Goal: Task Accomplishment & Management: Manage account settings

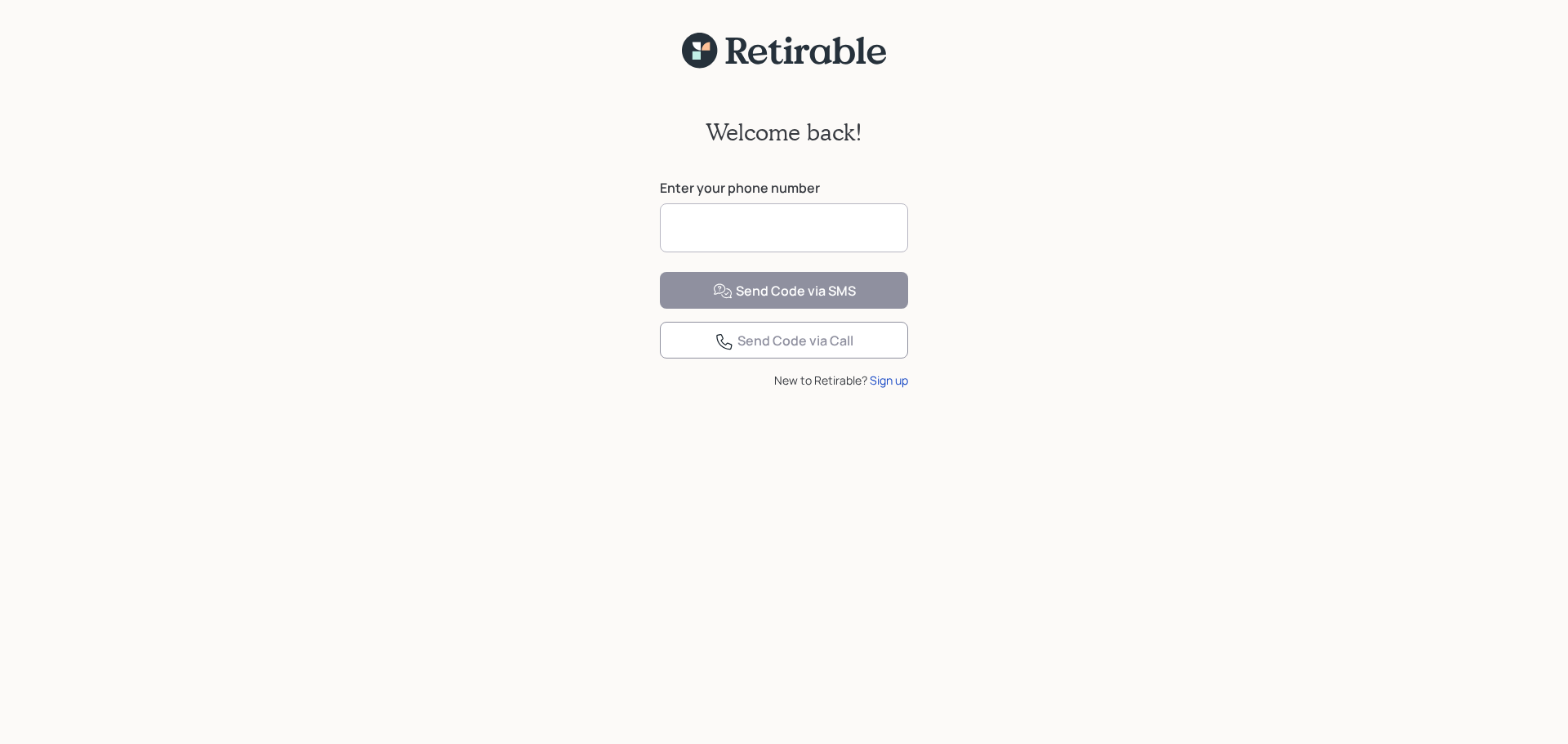
click at [782, 221] on input at bounding box center [784, 228] width 248 height 49
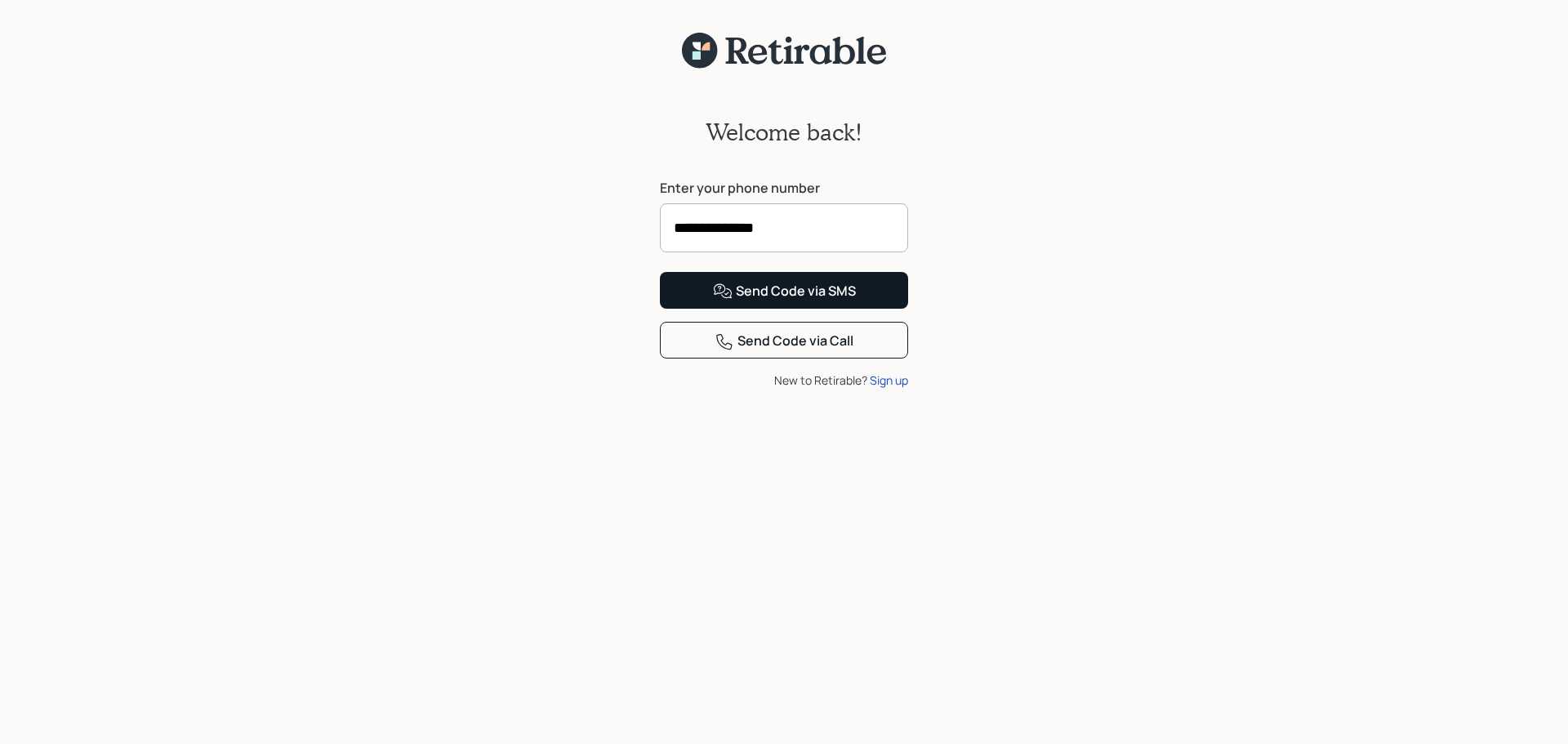
type input "**********"
click at [758, 301] on div "Send Code via SMS" at bounding box center [784, 291] width 143 height 20
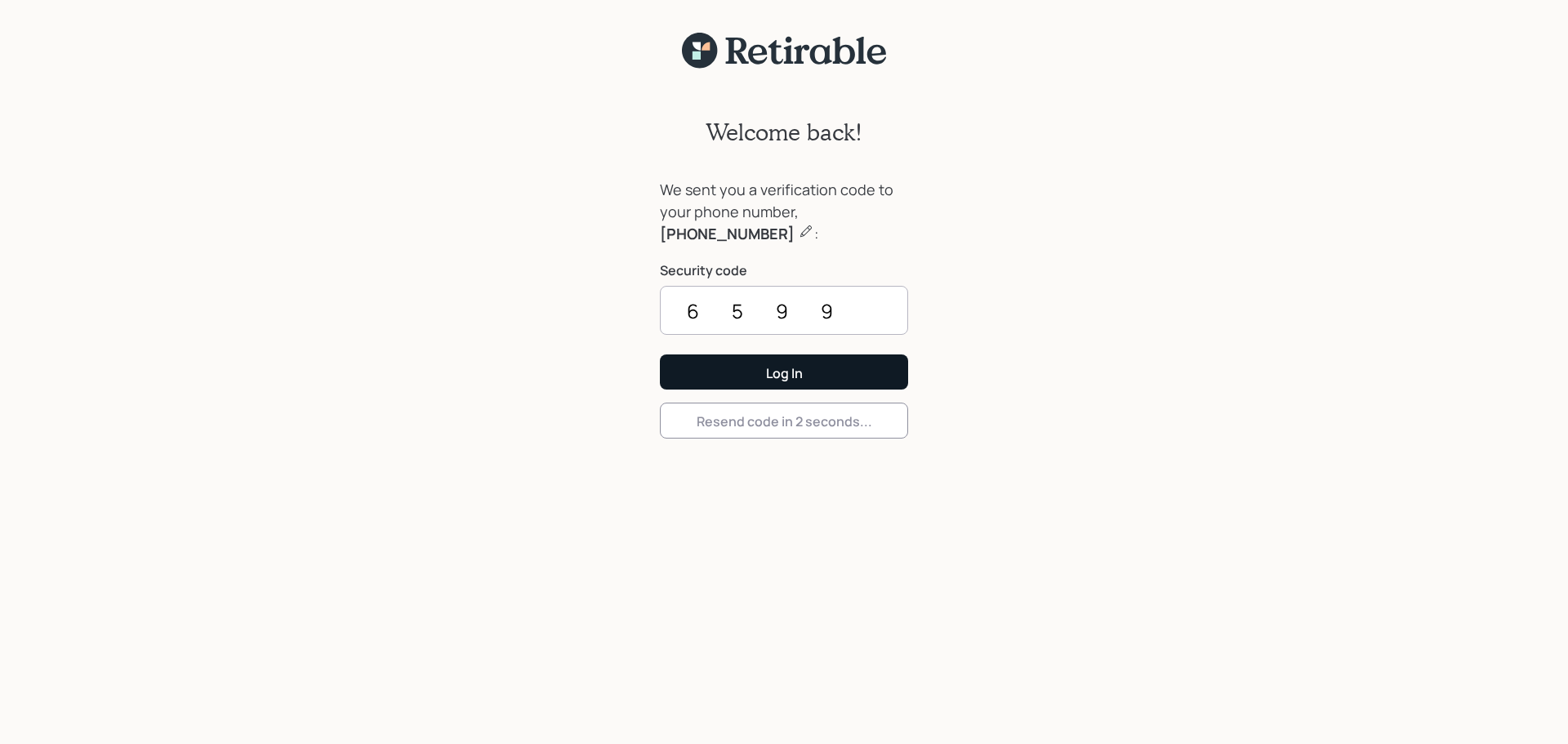
type input "6599"
click at [756, 379] on button "Log In" at bounding box center [784, 371] width 248 height 35
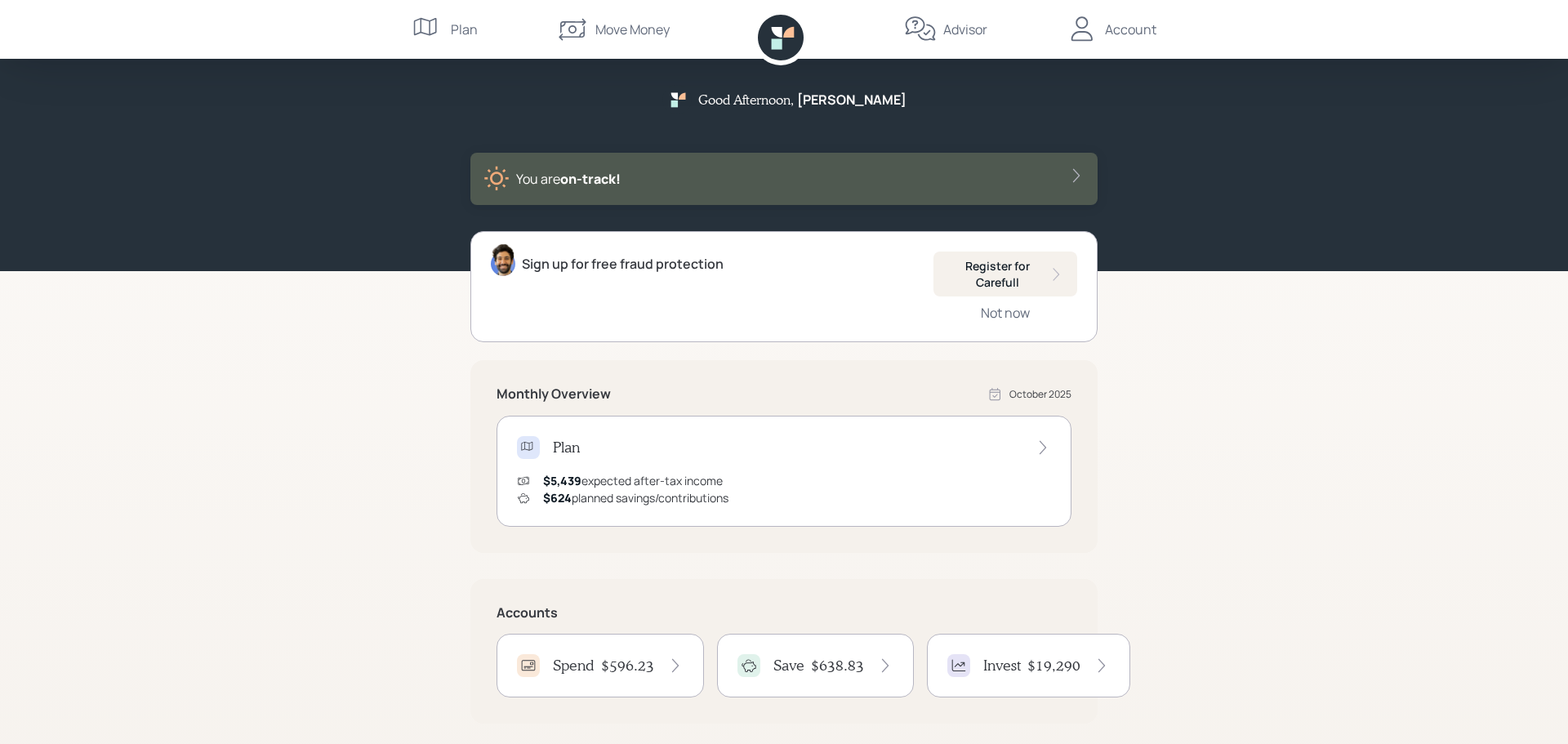
click at [861, 668] on div "$638.83" at bounding box center [852, 665] width 82 height 18
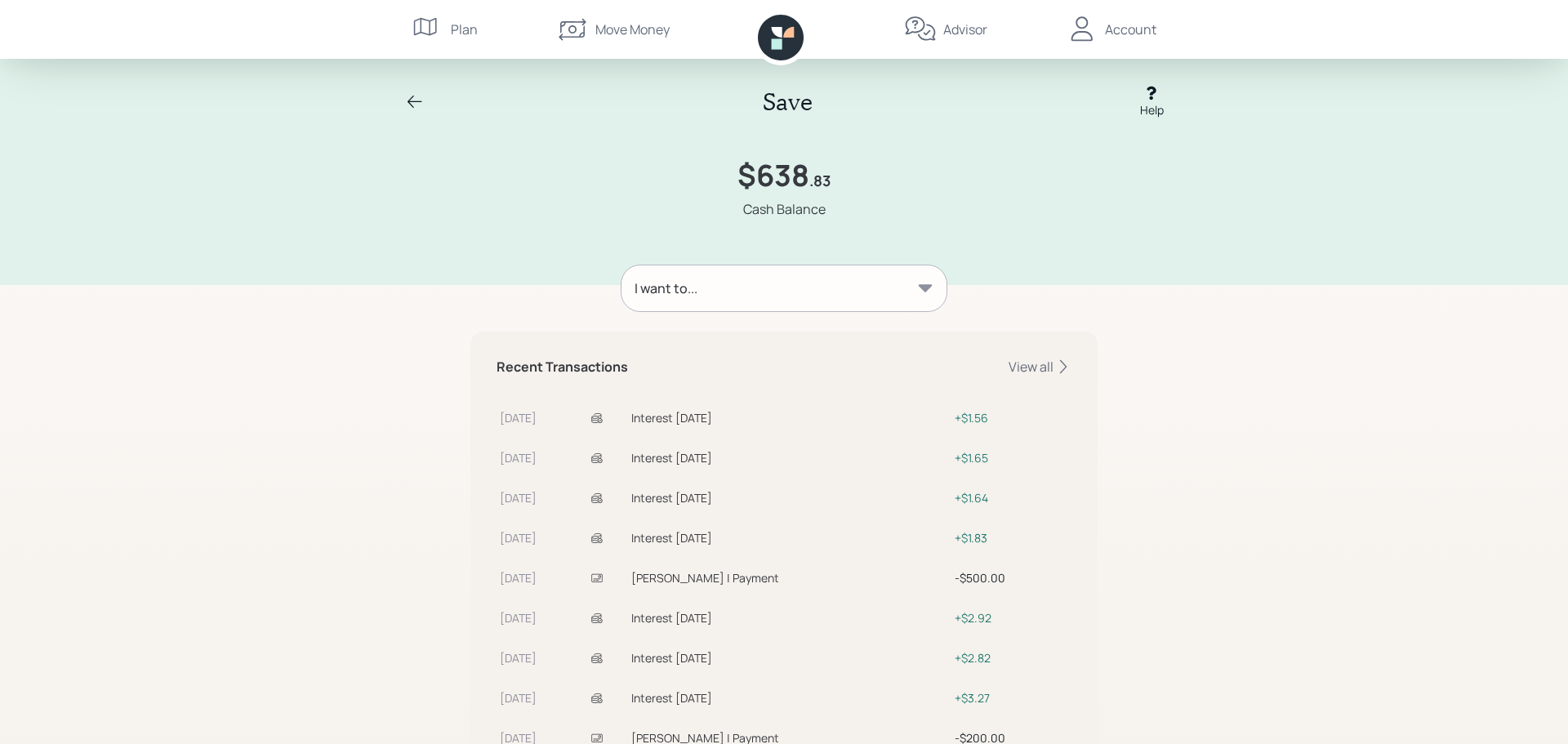
click at [927, 282] on icon at bounding box center [925, 288] width 16 height 16
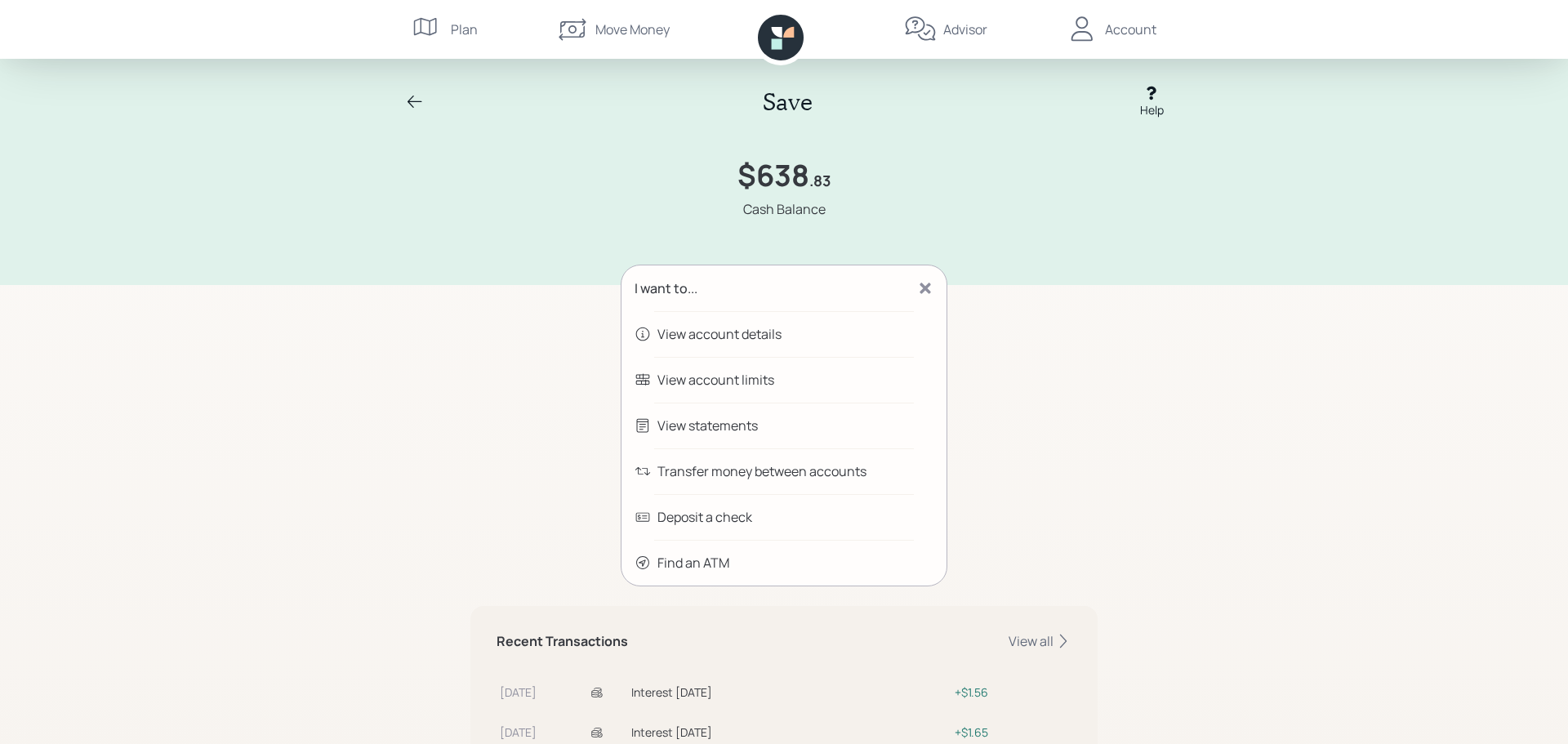
click at [838, 469] on div "Transfer money between accounts" at bounding box center [761, 471] width 209 height 20
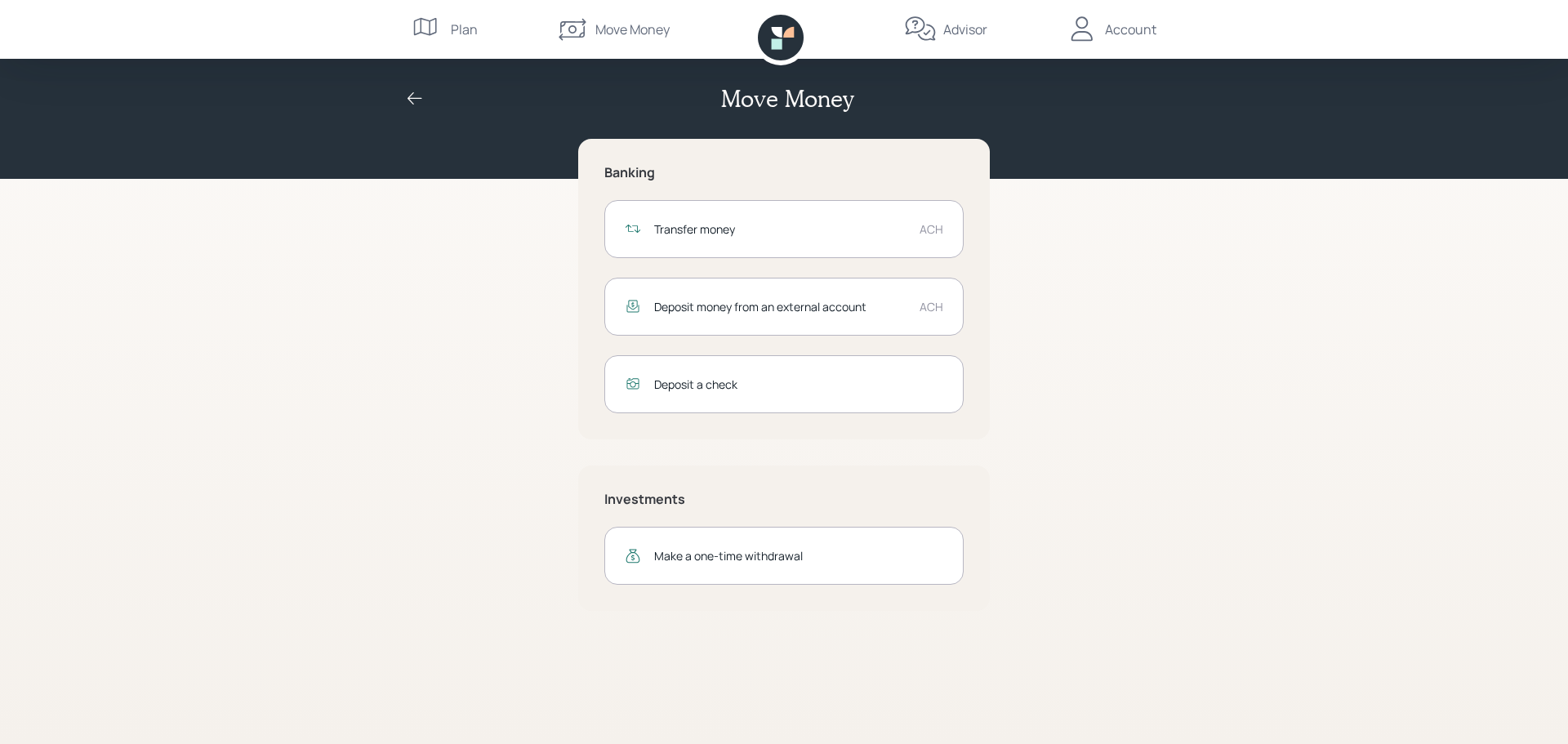
click at [952, 25] on div "Advisor" at bounding box center [965, 29] width 44 height 20
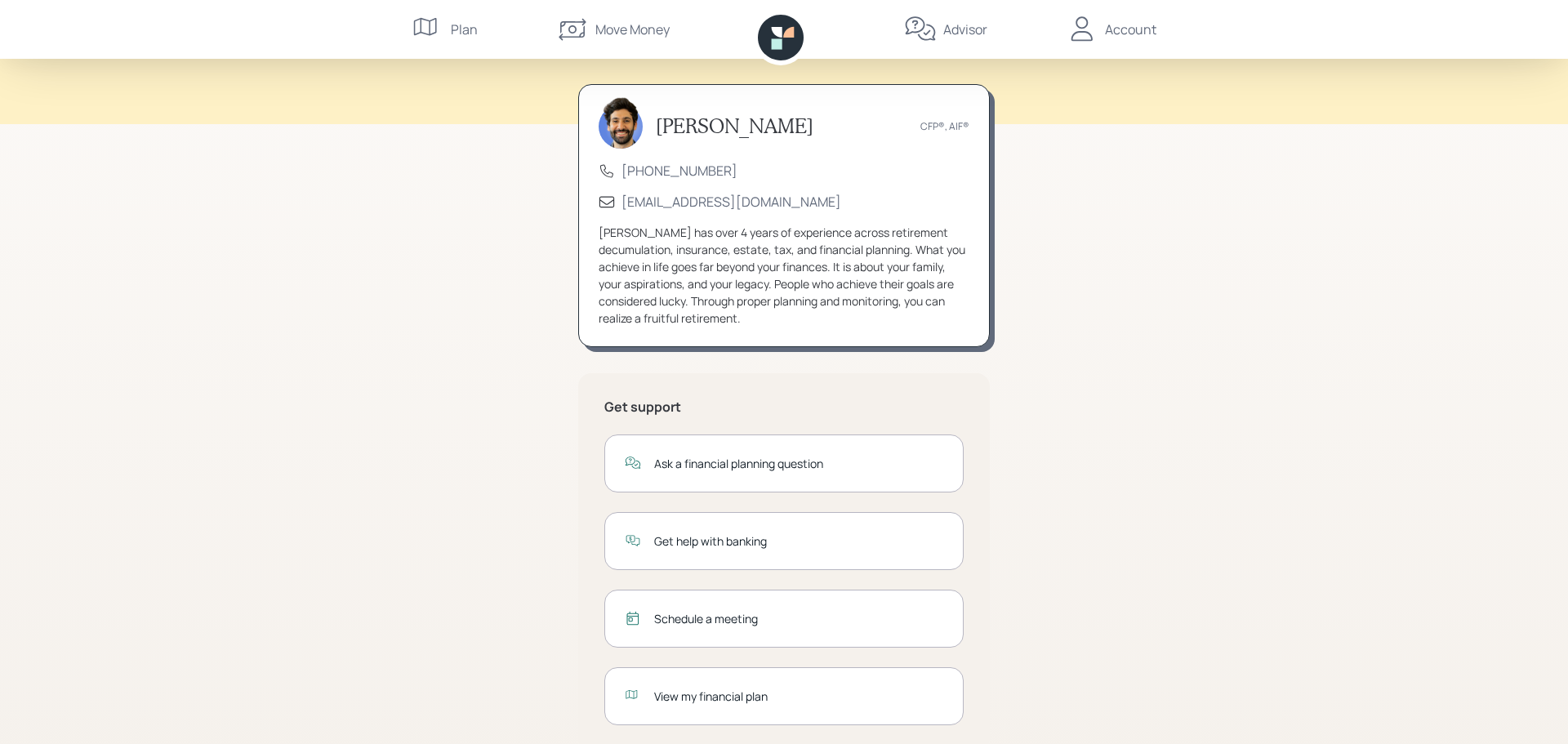
scroll to position [53, 0]
